Goal: Task Accomplishment & Management: Use online tool/utility

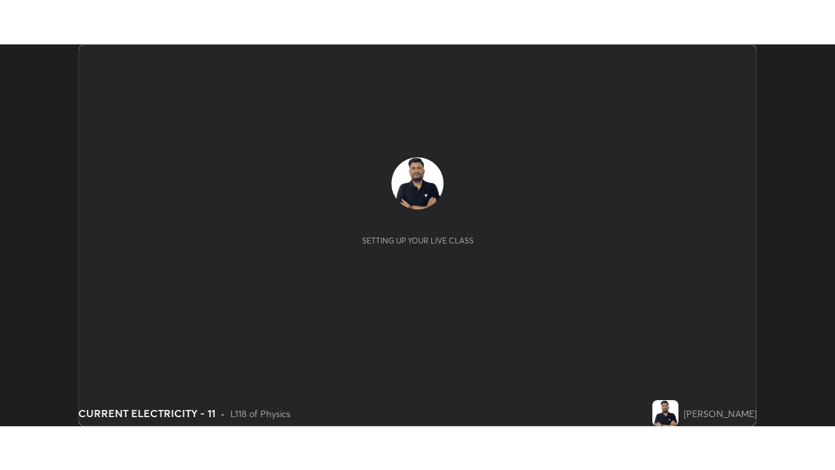
scroll to position [382, 835]
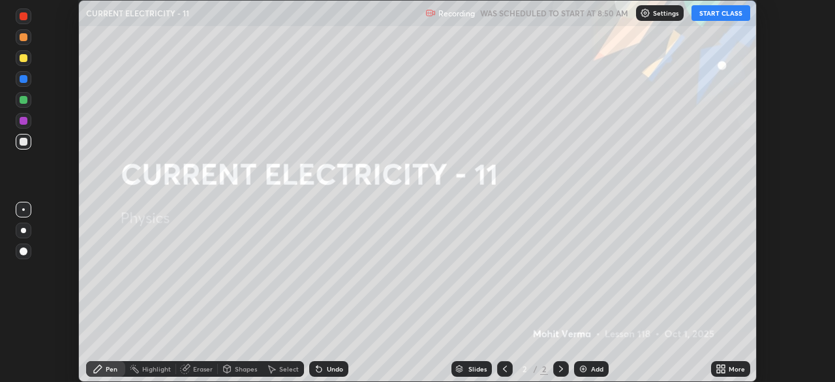
click at [732, 12] on button "START CLASS" at bounding box center [721, 13] width 59 height 16
click at [723, 370] on icon at bounding box center [723, 370] width 3 height 3
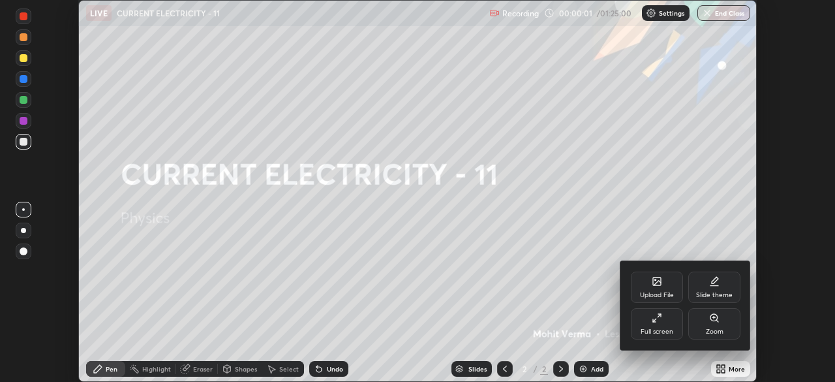
click at [657, 330] on div "Full screen" at bounding box center [657, 331] width 33 height 7
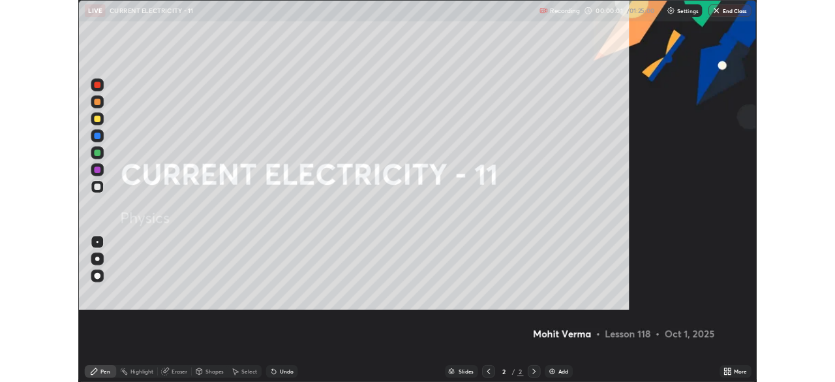
scroll to position [470, 835]
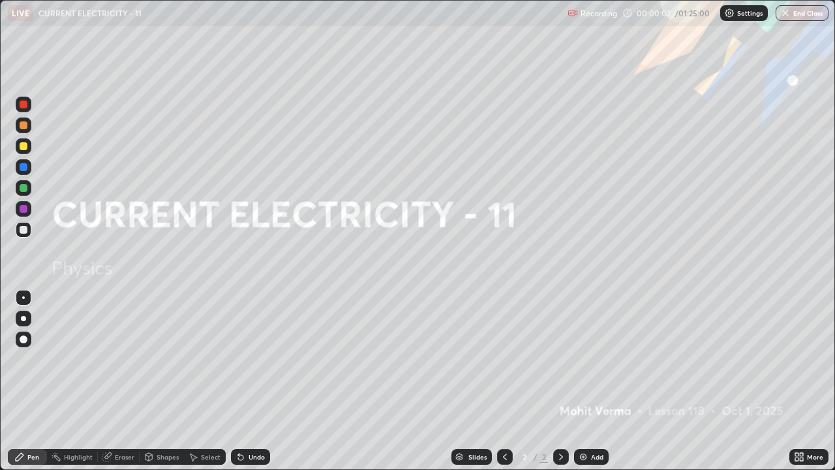
click at [595, 381] on div "Add" at bounding box center [597, 457] width 12 height 7
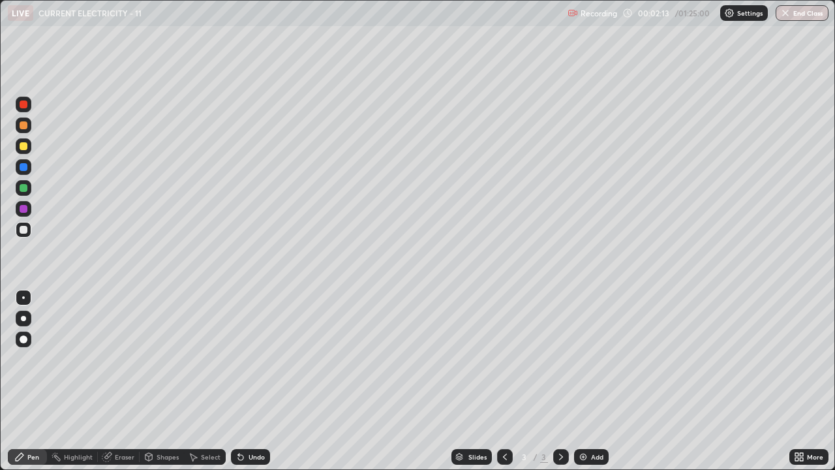
click at [594, 381] on div "Add" at bounding box center [591, 457] width 35 height 16
click at [111, 381] on icon at bounding box center [107, 457] width 10 height 10
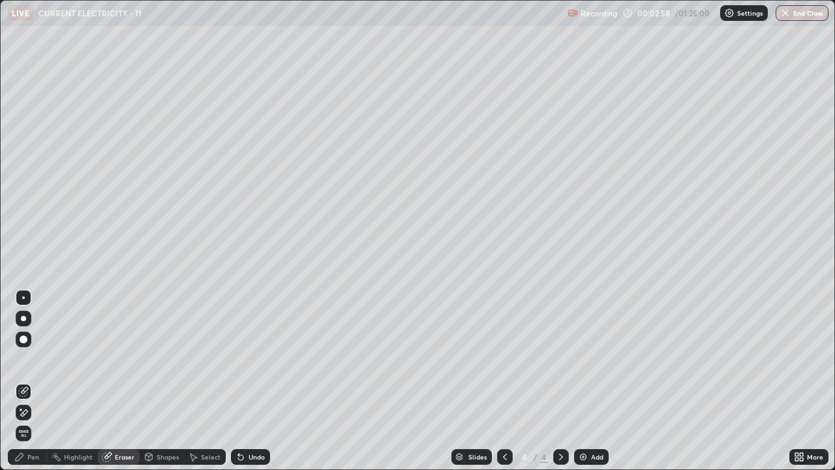
click at [23, 381] on span "Erase all" at bounding box center [23, 433] width 14 height 8
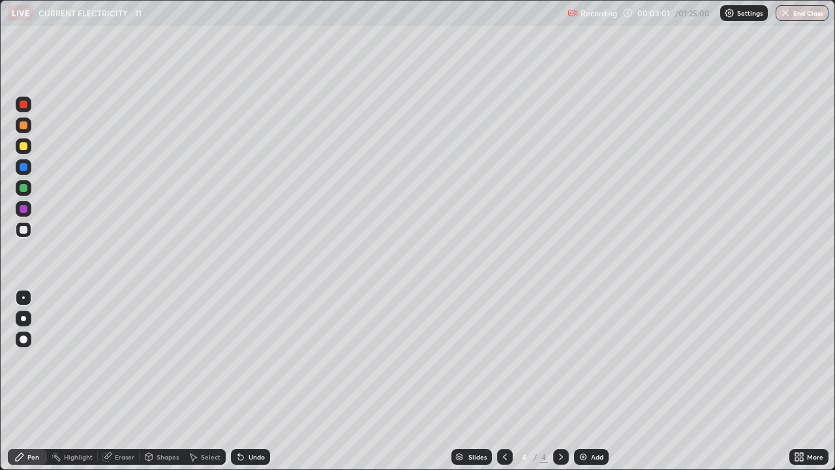
click at [504, 381] on icon at bounding box center [505, 457] width 10 height 10
click at [122, 381] on div "Eraser" at bounding box center [125, 457] width 20 height 7
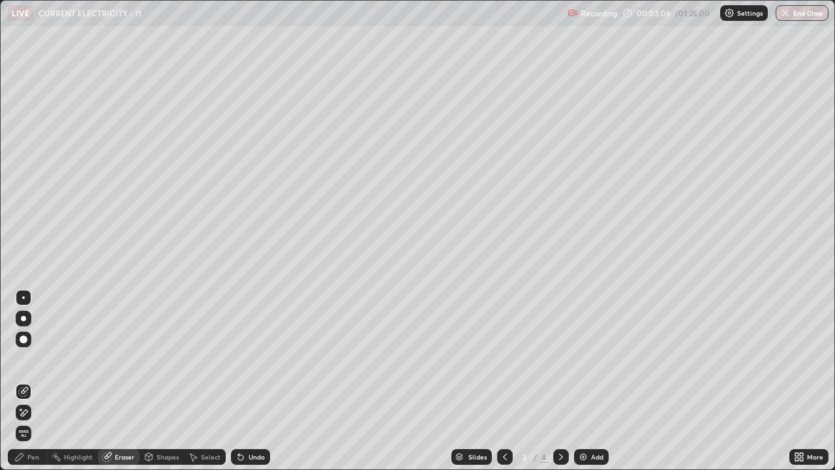
click at [23, 381] on span "Erase all" at bounding box center [23, 433] width 14 height 8
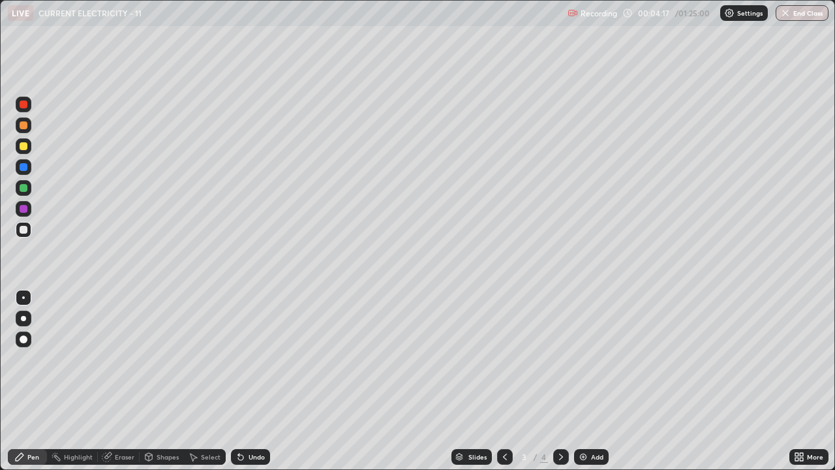
click at [106, 381] on icon at bounding box center [106, 457] width 8 height 8
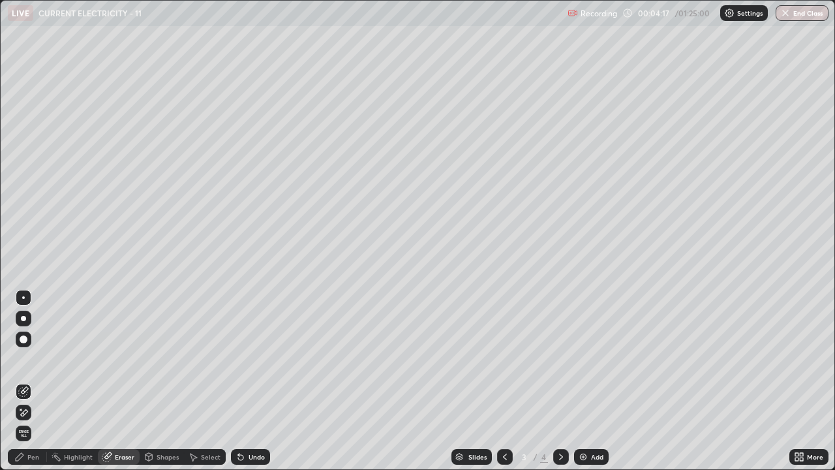
click at [23, 381] on span "Erase all" at bounding box center [23, 433] width 14 height 8
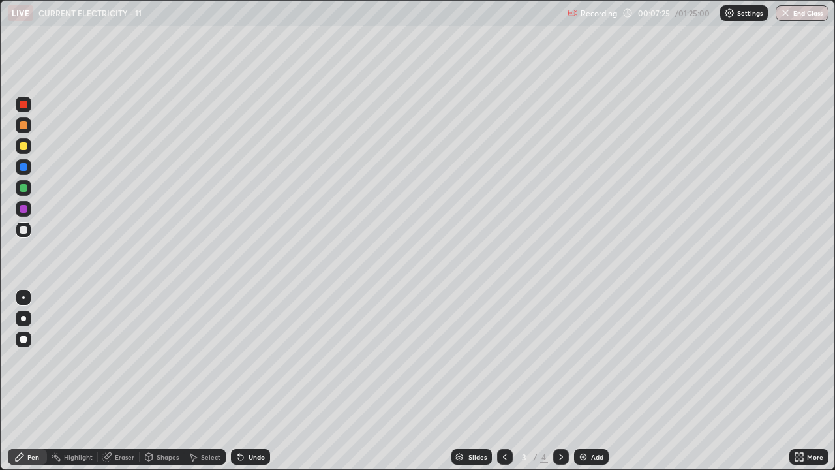
click at [660, 381] on div "Slides 3 / 4 Add" at bounding box center [530, 457] width 520 height 26
click at [659, 381] on div "Slides 3 / 4 Add" at bounding box center [530, 457] width 520 height 26
click at [598, 381] on div "Add" at bounding box center [597, 457] width 12 height 7
click at [594, 381] on div "Add" at bounding box center [597, 457] width 12 height 7
click at [121, 381] on div "Eraser" at bounding box center [125, 457] width 20 height 7
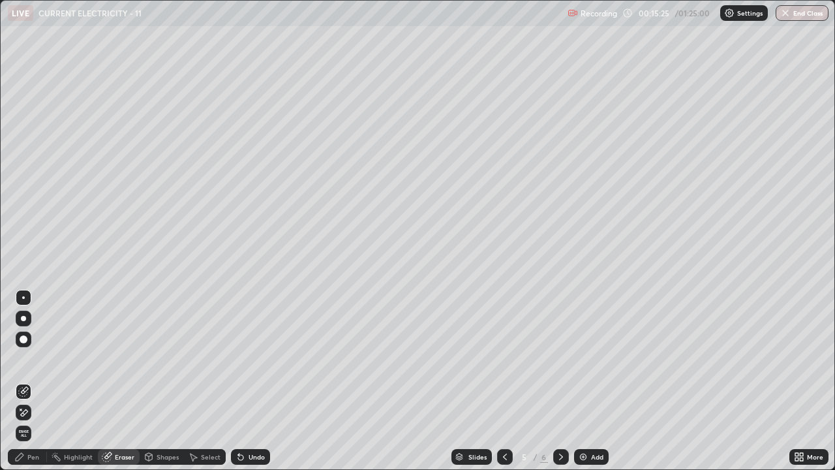
click at [27, 381] on div "Pen" at bounding box center [27, 457] width 39 height 16
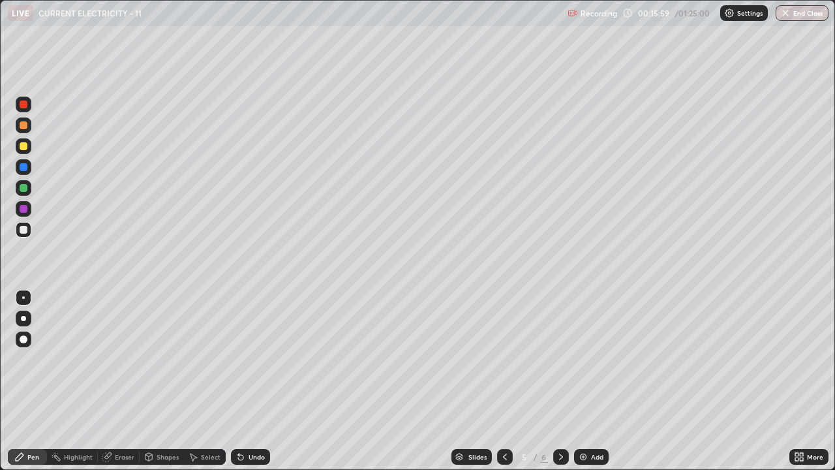
click at [257, 381] on div "Undo" at bounding box center [250, 457] width 39 height 16
click at [249, 381] on div "Undo" at bounding box center [257, 457] width 16 height 7
click at [245, 381] on div "Undo" at bounding box center [250, 457] width 39 height 16
click at [249, 381] on div "Undo" at bounding box center [257, 457] width 16 height 7
click at [558, 381] on icon at bounding box center [561, 457] width 10 height 10
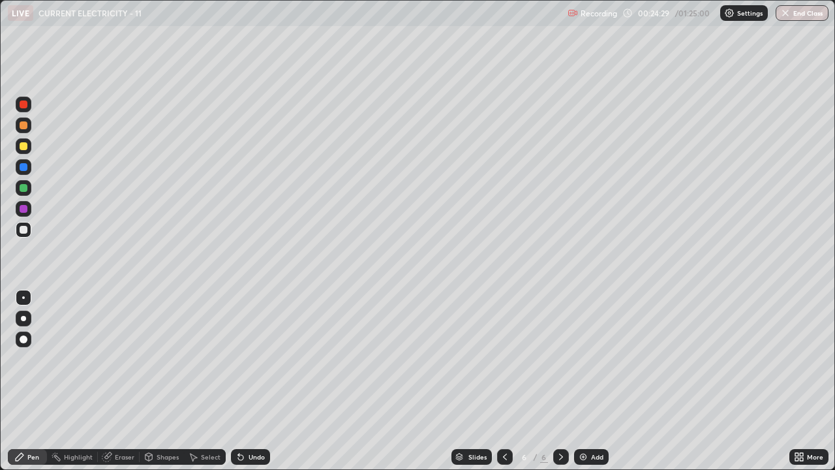
click at [111, 381] on icon at bounding box center [107, 457] width 10 height 10
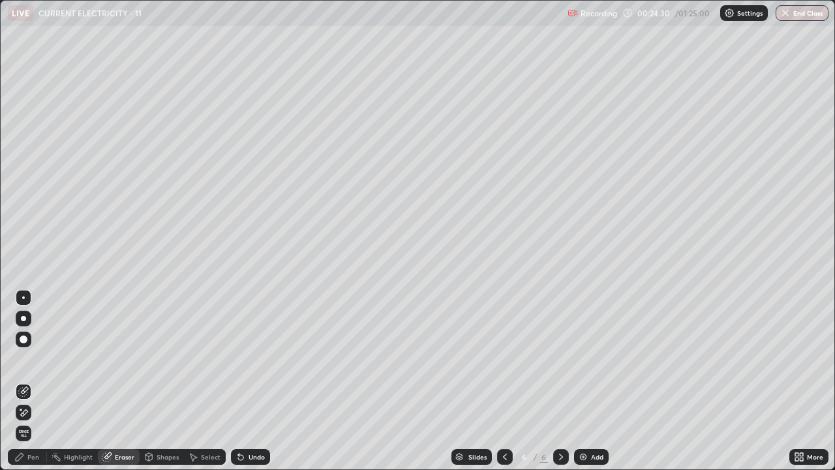
click at [23, 381] on span "Erase all" at bounding box center [23, 433] width 14 height 8
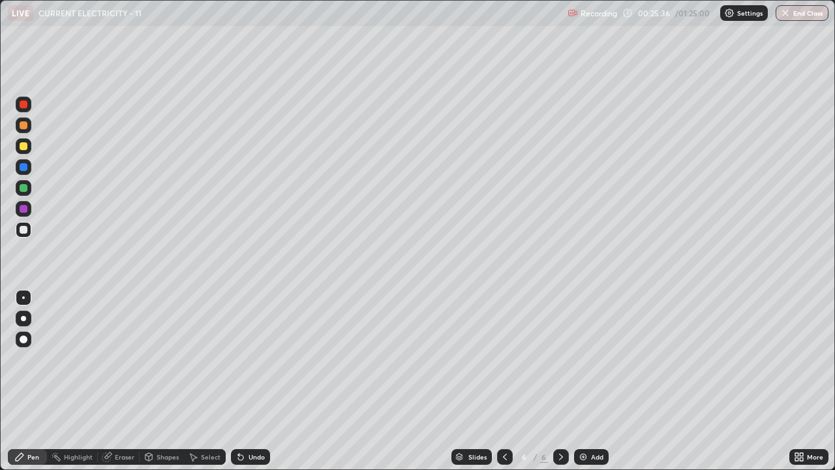
click at [255, 381] on div "Undo" at bounding box center [250, 457] width 39 height 16
click at [258, 381] on div "Undo" at bounding box center [250, 457] width 39 height 16
click at [23, 148] on div at bounding box center [24, 146] width 8 height 8
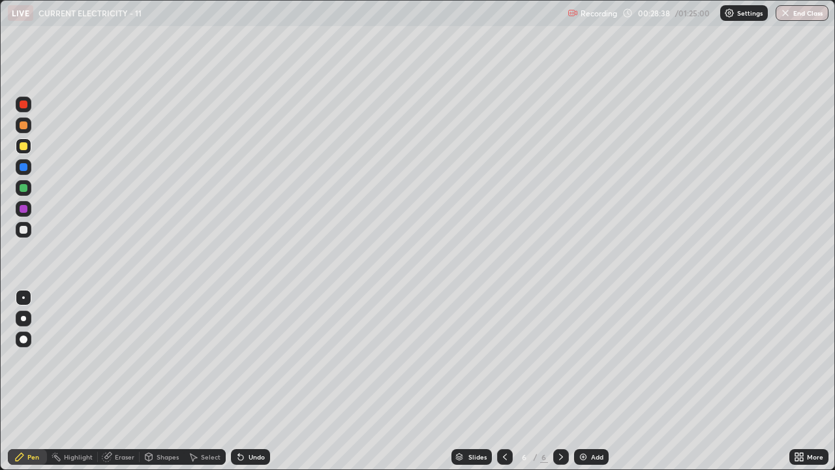
click at [23, 230] on div at bounding box center [24, 230] width 8 height 8
click at [106, 381] on div "Eraser" at bounding box center [119, 457] width 42 height 16
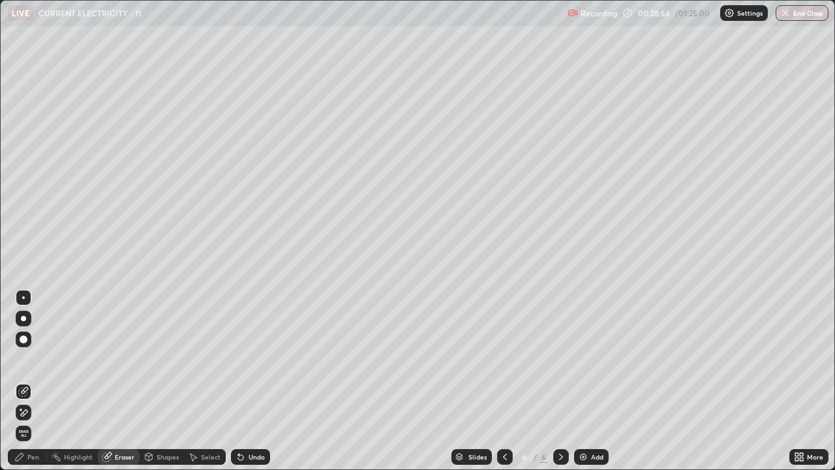
click at [25, 381] on div "Pen" at bounding box center [27, 457] width 39 height 16
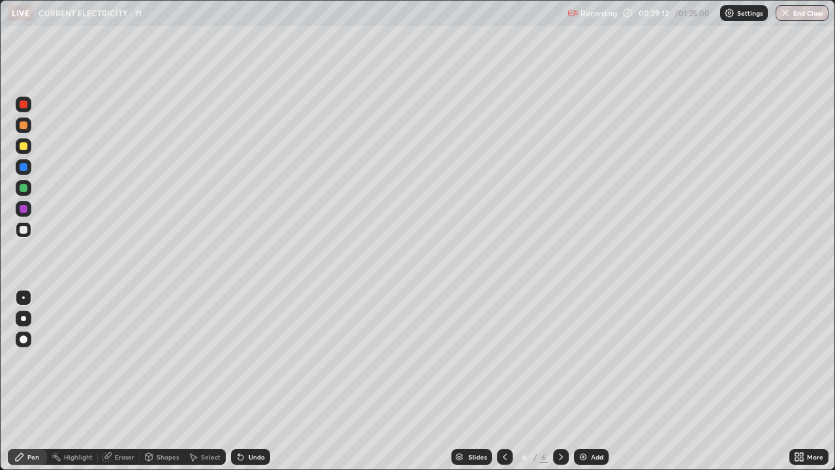
click at [253, 381] on div "Undo" at bounding box center [257, 457] width 16 height 7
click at [254, 381] on div "Undo" at bounding box center [257, 457] width 16 height 7
click at [253, 381] on div "Undo" at bounding box center [257, 457] width 16 height 7
click at [254, 381] on div "Undo" at bounding box center [257, 457] width 16 height 7
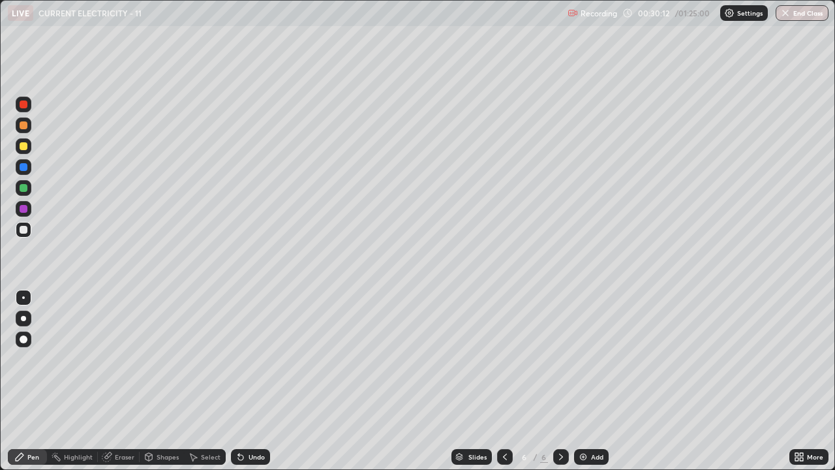
click at [108, 381] on icon at bounding box center [107, 457] width 10 height 10
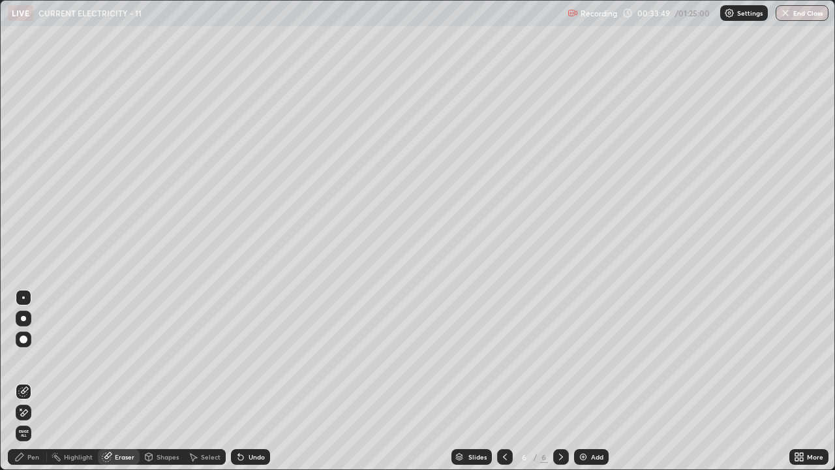
click at [595, 381] on div "Add" at bounding box center [597, 457] width 12 height 7
click at [20, 381] on icon at bounding box center [19, 457] width 10 height 10
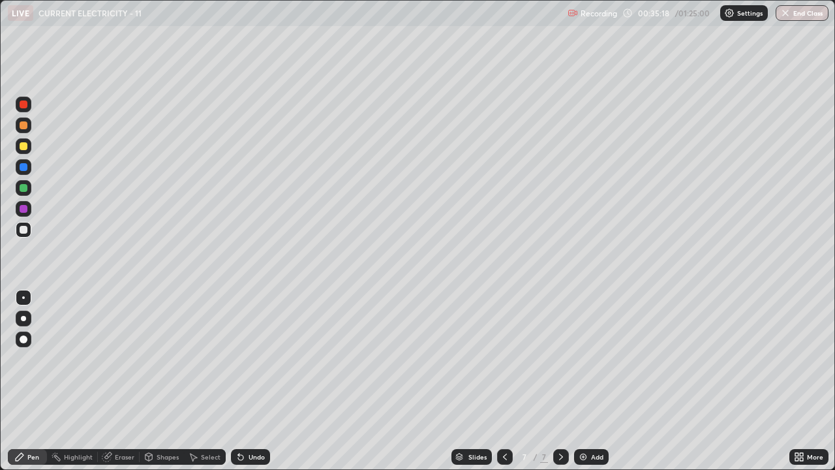
click at [253, 381] on div "Undo" at bounding box center [257, 457] width 16 height 7
click at [255, 381] on div "Undo" at bounding box center [250, 457] width 39 height 16
click at [593, 381] on div "Add" at bounding box center [591, 457] width 35 height 16
click at [504, 381] on div at bounding box center [505, 457] width 16 height 16
click at [566, 381] on div at bounding box center [561, 457] width 16 height 16
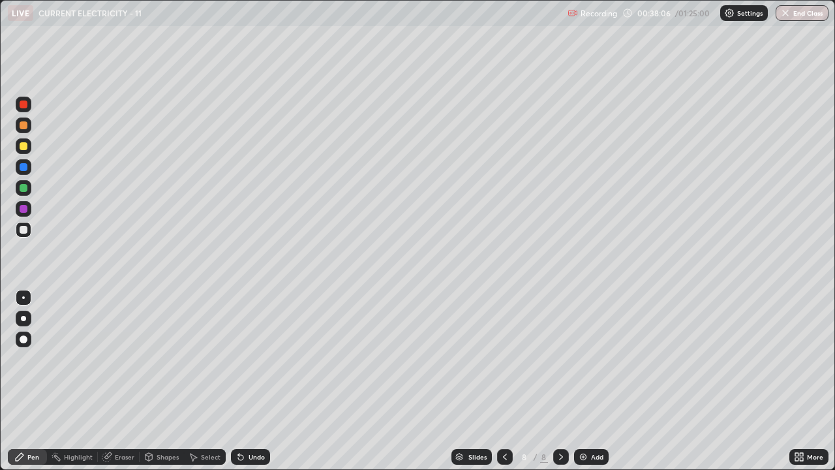
click at [249, 381] on div "Undo" at bounding box center [257, 457] width 16 height 7
click at [579, 381] on img at bounding box center [583, 457] width 10 height 10
click at [504, 381] on icon at bounding box center [505, 457] width 10 height 10
click at [253, 381] on div "Undo" at bounding box center [257, 457] width 16 height 7
click at [251, 381] on div "Undo" at bounding box center [257, 457] width 16 height 7
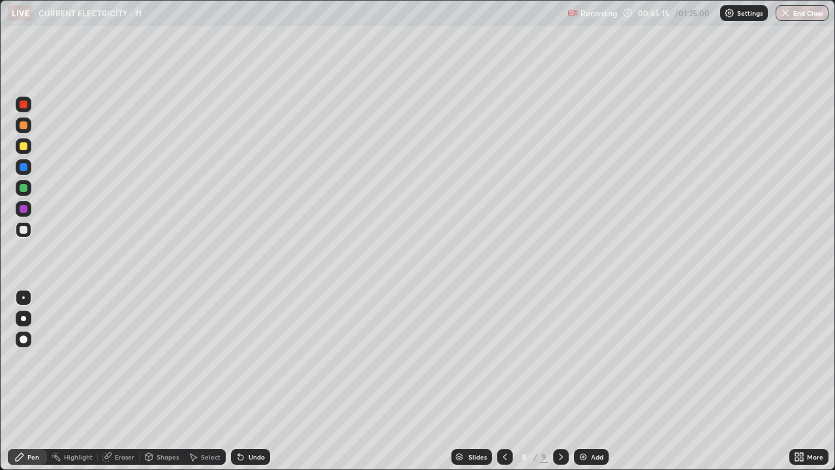
click at [249, 381] on div "Undo" at bounding box center [250, 457] width 39 height 16
click at [250, 381] on div "Undo" at bounding box center [250, 457] width 39 height 16
click at [249, 381] on div "Undo" at bounding box center [250, 457] width 39 height 16
click at [250, 381] on div "Undo" at bounding box center [250, 457] width 39 height 16
click at [249, 381] on div "Undo" at bounding box center [250, 457] width 39 height 16
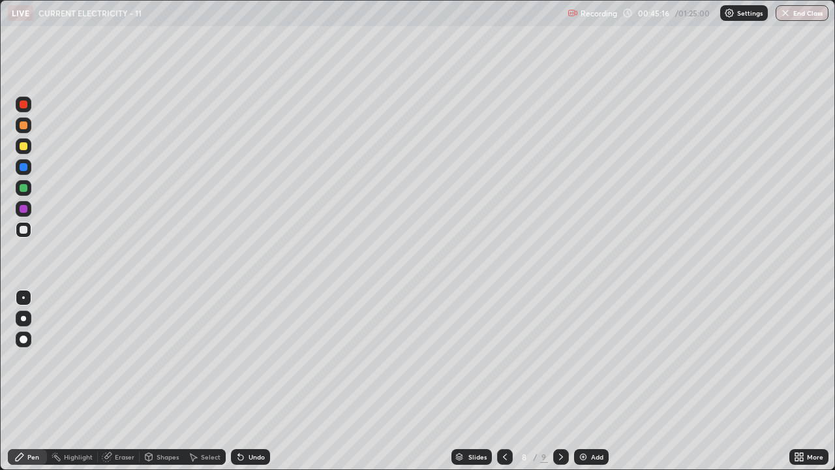
click at [247, 381] on div "Undo" at bounding box center [250, 457] width 39 height 16
click at [246, 381] on div "Undo" at bounding box center [250, 457] width 39 height 16
click at [247, 381] on div "Undo" at bounding box center [250, 457] width 39 height 16
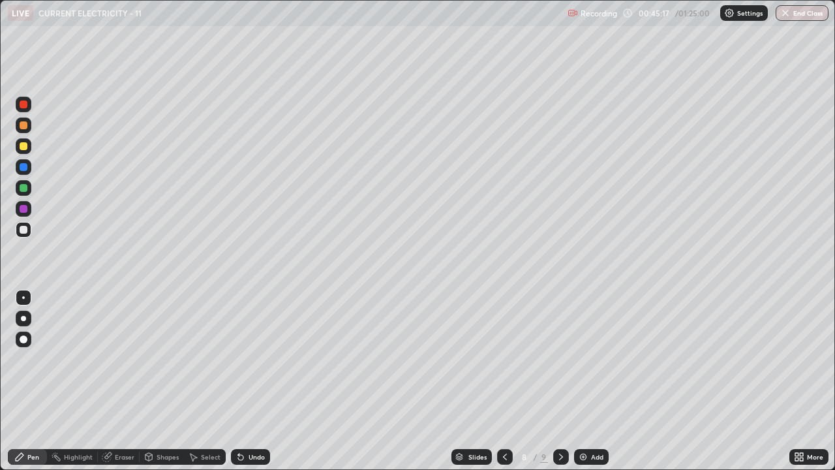
click at [247, 381] on div "Undo" at bounding box center [250, 457] width 39 height 16
click at [246, 381] on div "Undo" at bounding box center [250, 457] width 39 height 16
click at [245, 381] on div "Undo" at bounding box center [250, 457] width 39 height 16
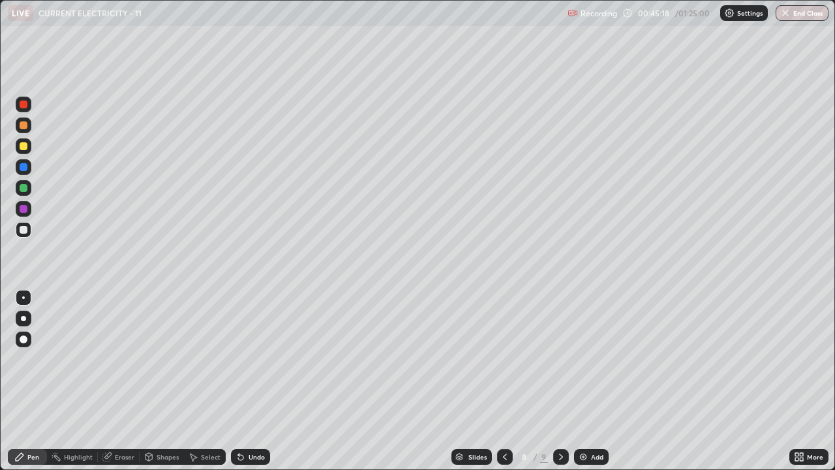
click at [244, 381] on div "Undo" at bounding box center [250, 457] width 39 height 16
click at [243, 381] on icon at bounding box center [241, 457] width 10 height 10
click at [560, 381] on icon at bounding box center [561, 457] width 4 height 7
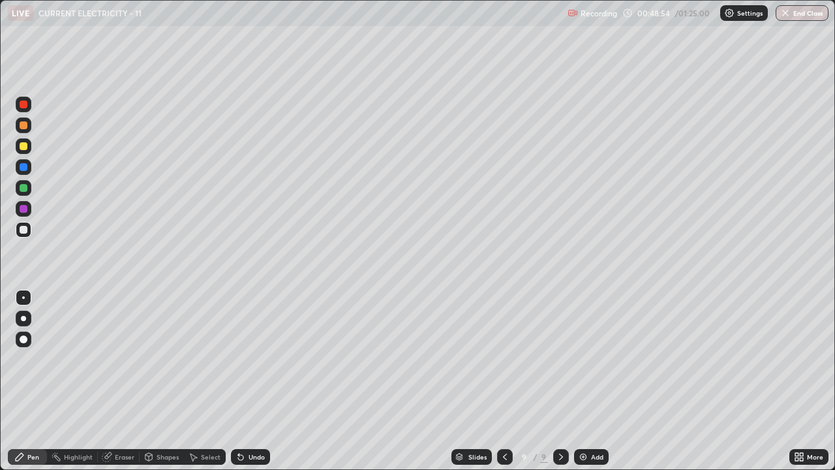
click at [115, 381] on div "Eraser" at bounding box center [119, 457] width 42 height 16
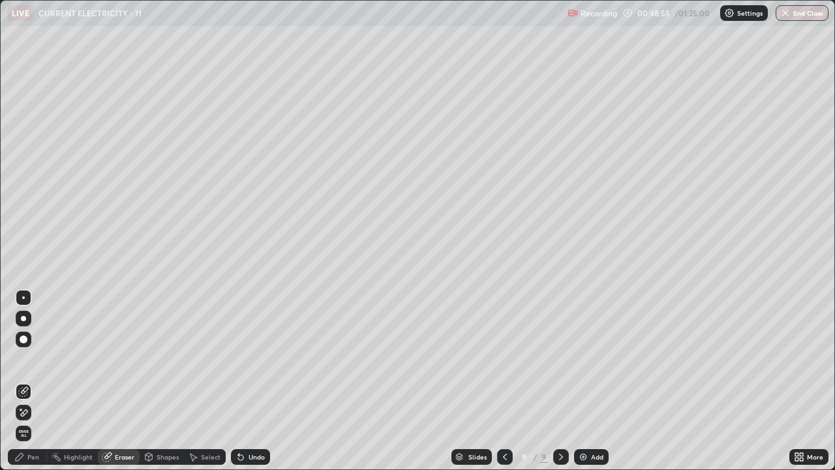
click at [23, 381] on span "Erase all" at bounding box center [23, 433] width 14 height 8
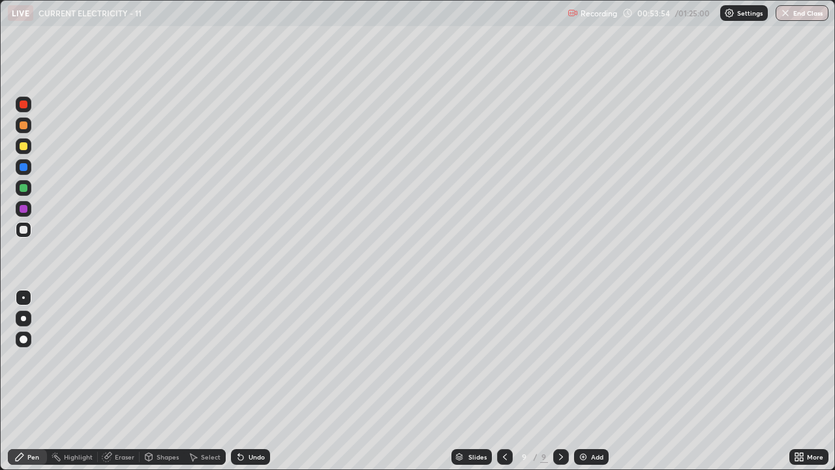
click at [591, 381] on div "Add" at bounding box center [597, 457] width 12 height 7
click at [582, 381] on img at bounding box center [583, 457] width 10 height 10
click at [246, 381] on div "Undo" at bounding box center [250, 457] width 39 height 16
click at [249, 381] on div "Undo" at bounding box center [257, 457] width 16 height 7
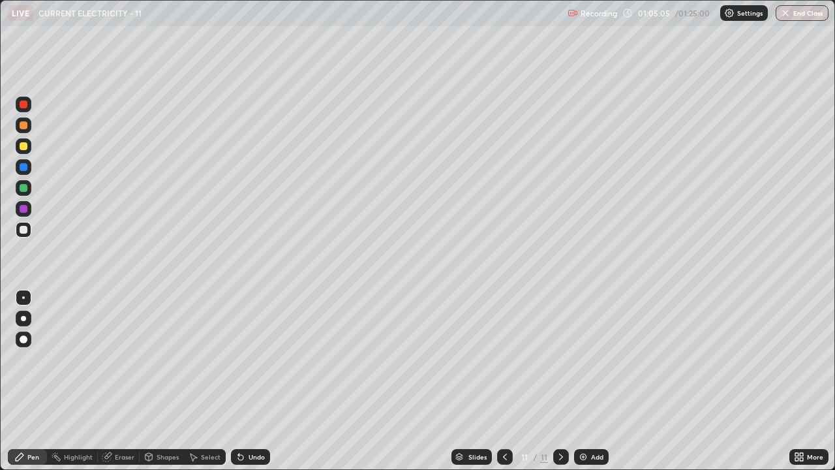
click at [249, 381] on div "Undo" at bounding box center [257, 457] width 16 height 7
click at [578, 381] on img at bounding box center [583, 457] width 10 height 10
click at [591, 381] on div "Add" at bounding box center [597, 457] width 12 height 7
click at [734, 381] on div "Slides 13 / 13 Add" at bounding box center [530, 457] width 520 height 26
click at [567, 381] on div at bounding box center [561, 457] width 16 height 26
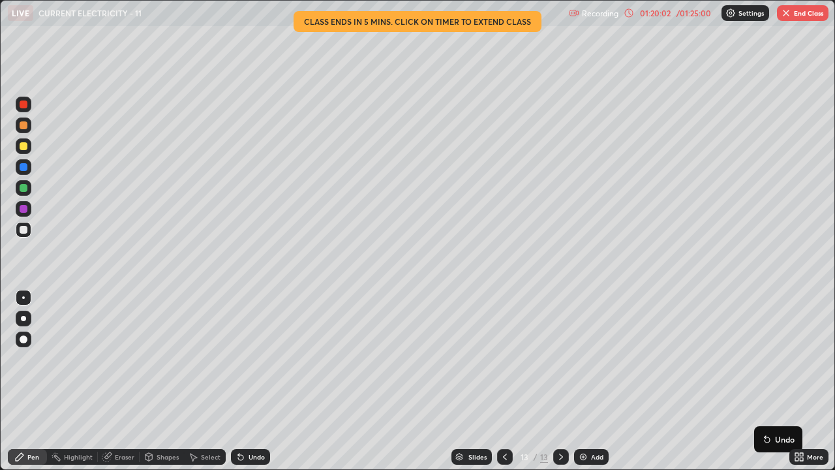
click at [773, 381] on div "Slides 13 / 13 Add" at bounding box center [530, 457] width 520 height 26
click at [798, 18] on button "End Class" at bounding box center [803, 13] width 52 height 16
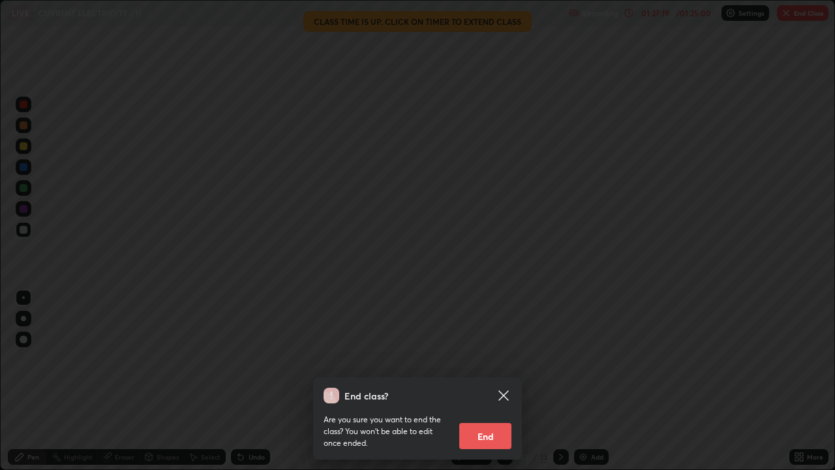
click at [803, 43] on div "End class? Are you sure you want to end the class? You won’t be able to edit on…" at bounding box center [417, 235] width 835 height 470
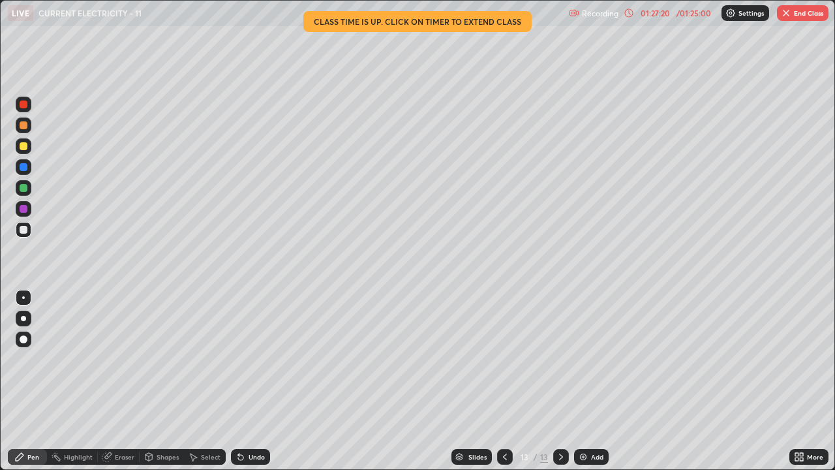
click at [796, 14] on button "End Class" at bounding box center [803, 13] width 52 height 16
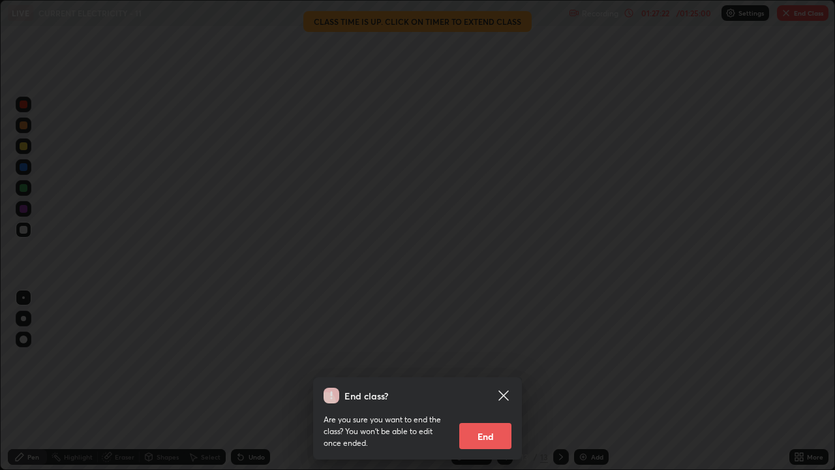
click at [493, 381] on button "End" at bounding box center [486, 436] width 52 height 26
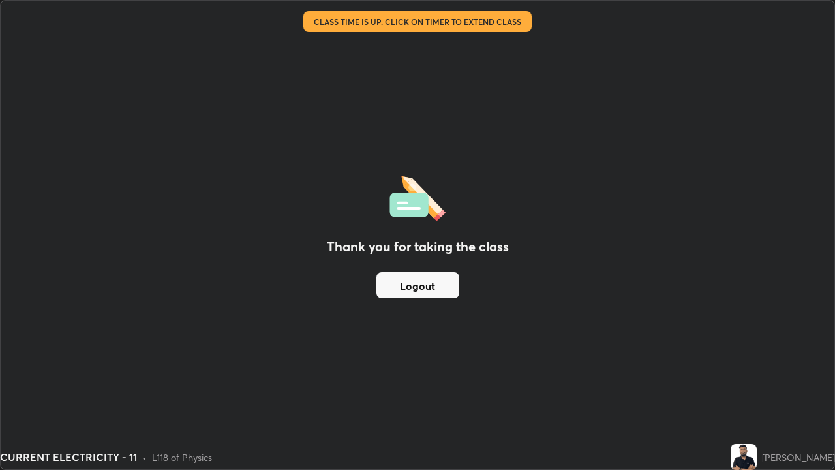
click at [443, 292] on button "Logout" at bounding box center [418, 285] width 83 height 26
click at [426, 285] on button "Logout" at bounding box center [418, 285] width 83 height 26
click at [428, 288] on button "Logout" at bounding box center [418, 285] width 83 height 26
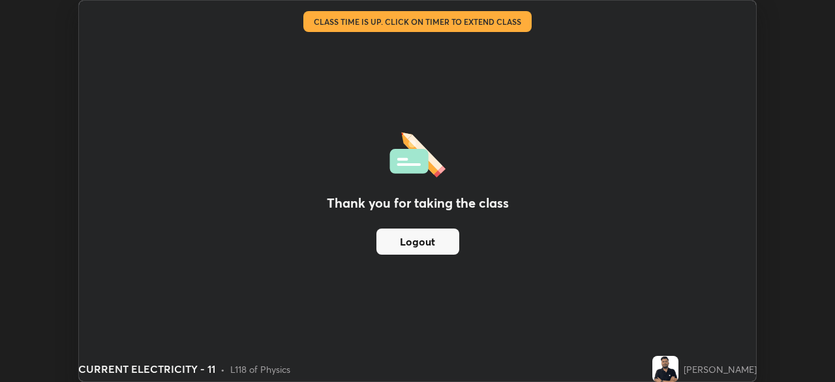
scroll to position [64888, 64435]
